Goal: Task Accomplishment & Management: Manage account settings

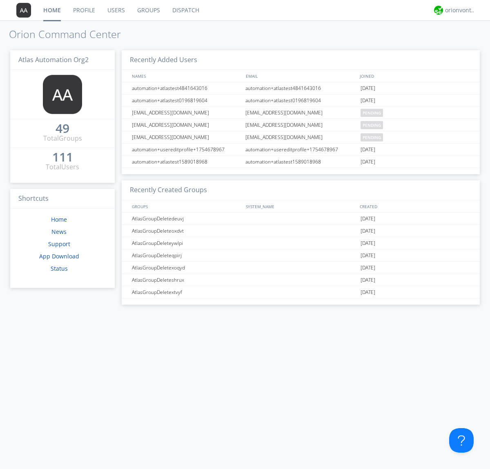
click at [116, 10] on link "Users" at bounding box center [116, 10] width 30 height 20
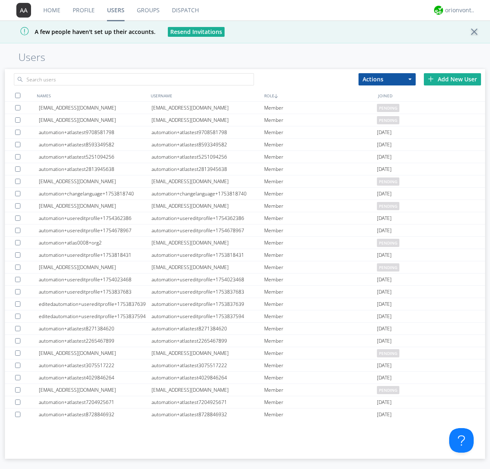
click at [453, 79] on div "Add New User" at bounding box center [452, 79] width 57 height 12
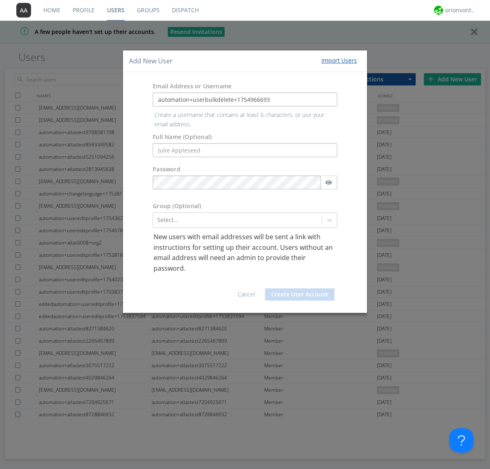
type input "automation+userbulkdelete+1754966693"
click at [300, 288] on button "Create User Account" at bounding box center [299, 294] width 69 height 12
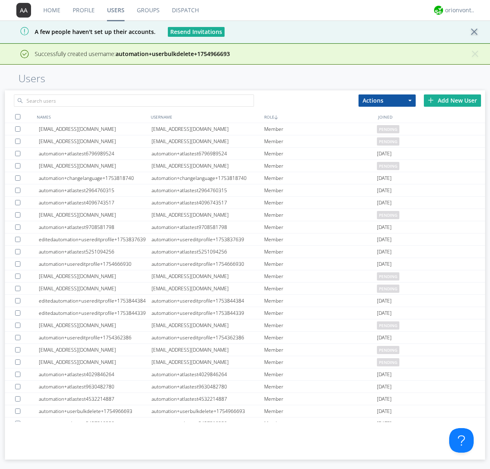
click at [453, 100] on div "Add New User" at bounding box center [452, 100] width 57 height 12
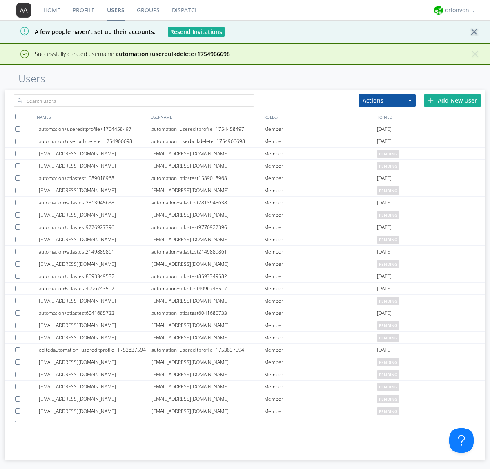
click at [453, 100] on div "Add New User" at bounding box center [452, 100] width 57 height 12
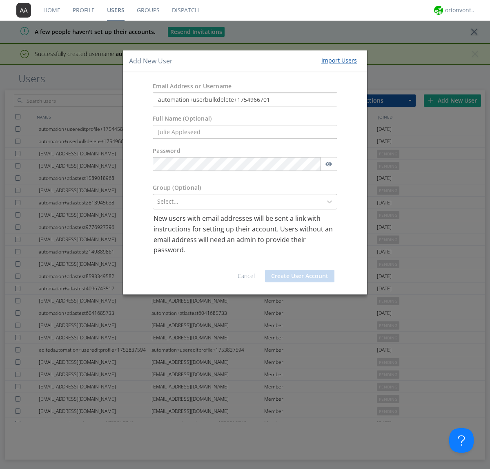
type input "automation+userbulkdelete+1754966701"
click at [300, 275] on button "Create User Account" at bounding box center [299, 276] width 69 height 12
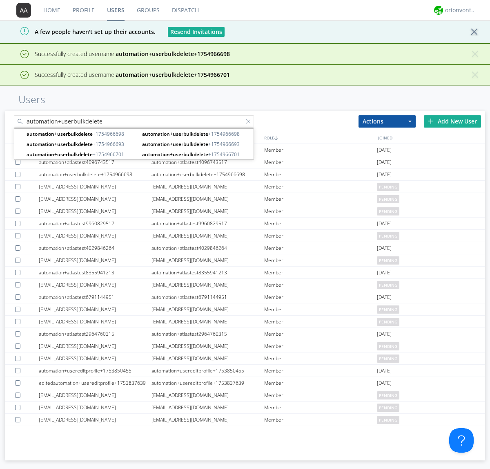
type input "automation+userbulkdelete"
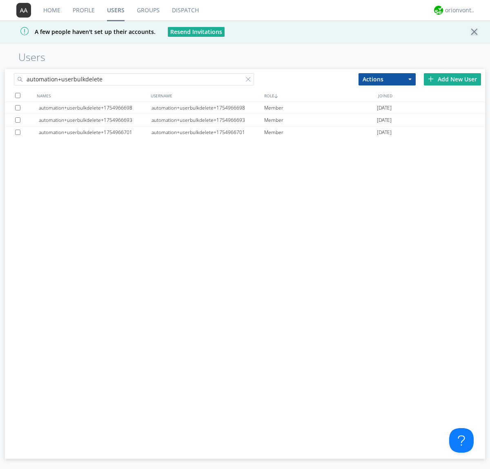
click at [18, 95] on div at bounding box center [17, 95] width 5 height 5
click at [387, 79] on button "Actions" at bounding box center [387, 79] width 57 height 12
click at [0, 0] on link "Delete User" at bounding box center [0, 0] width 0 height 0
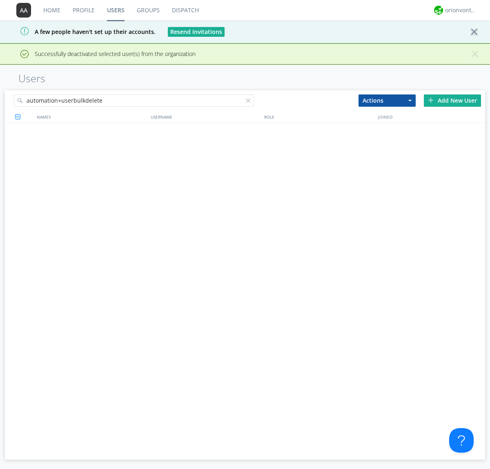
click at [250, 98] on div at bounding box center [250, 102] width 8 height 8
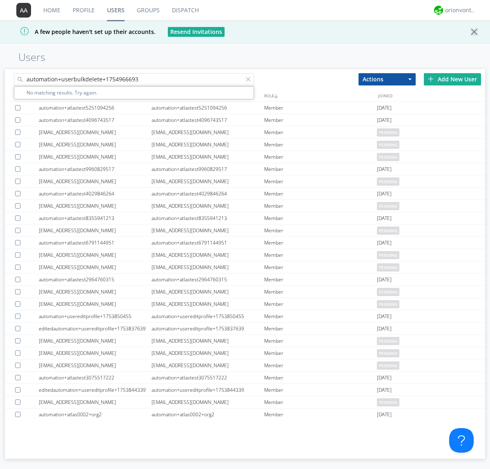
type input "automation+userbulkdelete+1754966693"
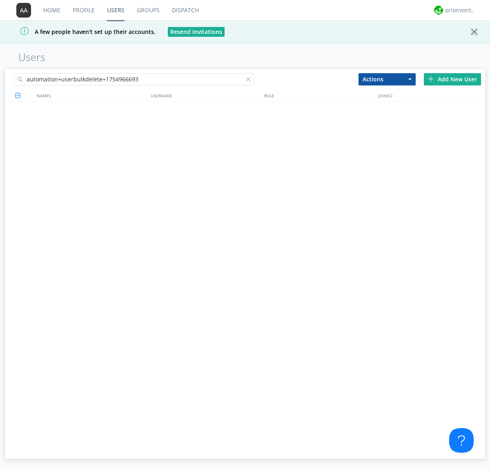
click at [250, 81] on div at bounding box center [250, 81] width 8 height 8
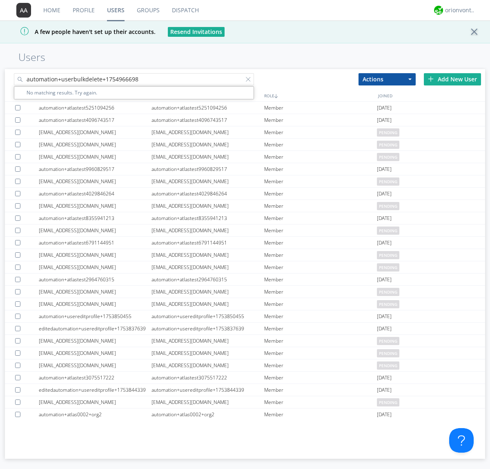
type input "automation+userbulkdelete+1754966698"
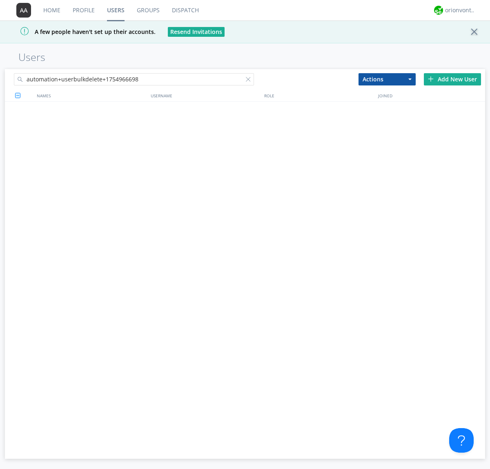
click at [250, 81] on div at bounding box center [250, 81] width 8 height 8
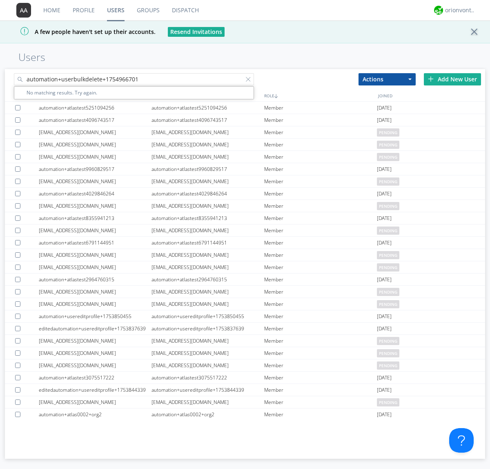
type input "automation+userbulkdelete+1754966701"
